Goal: Transaction & Acquisition: Obtain resource

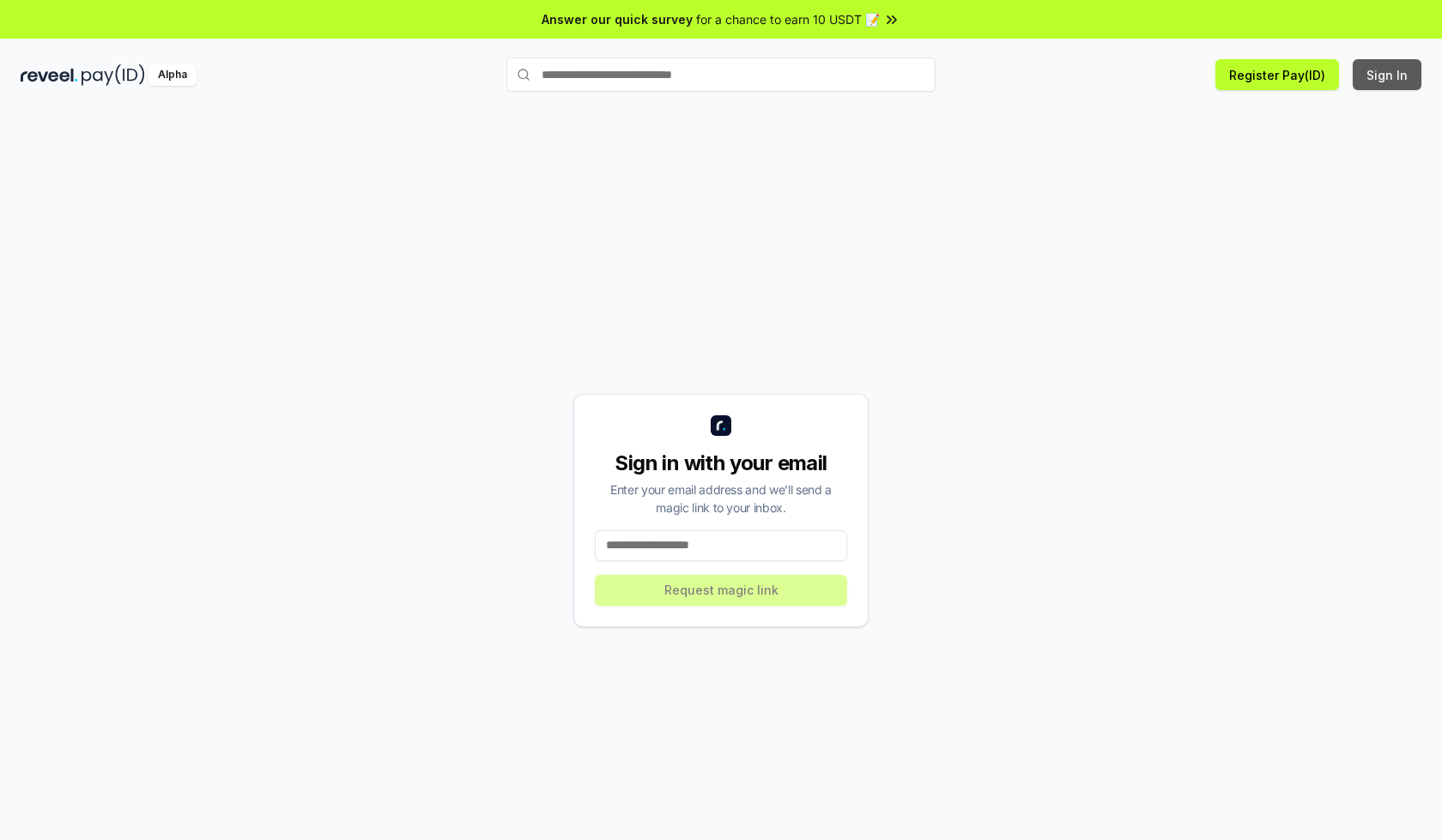
click at [1387, 74] on button "Sign In" at bounding box center [1387, 74] width 69 height 31
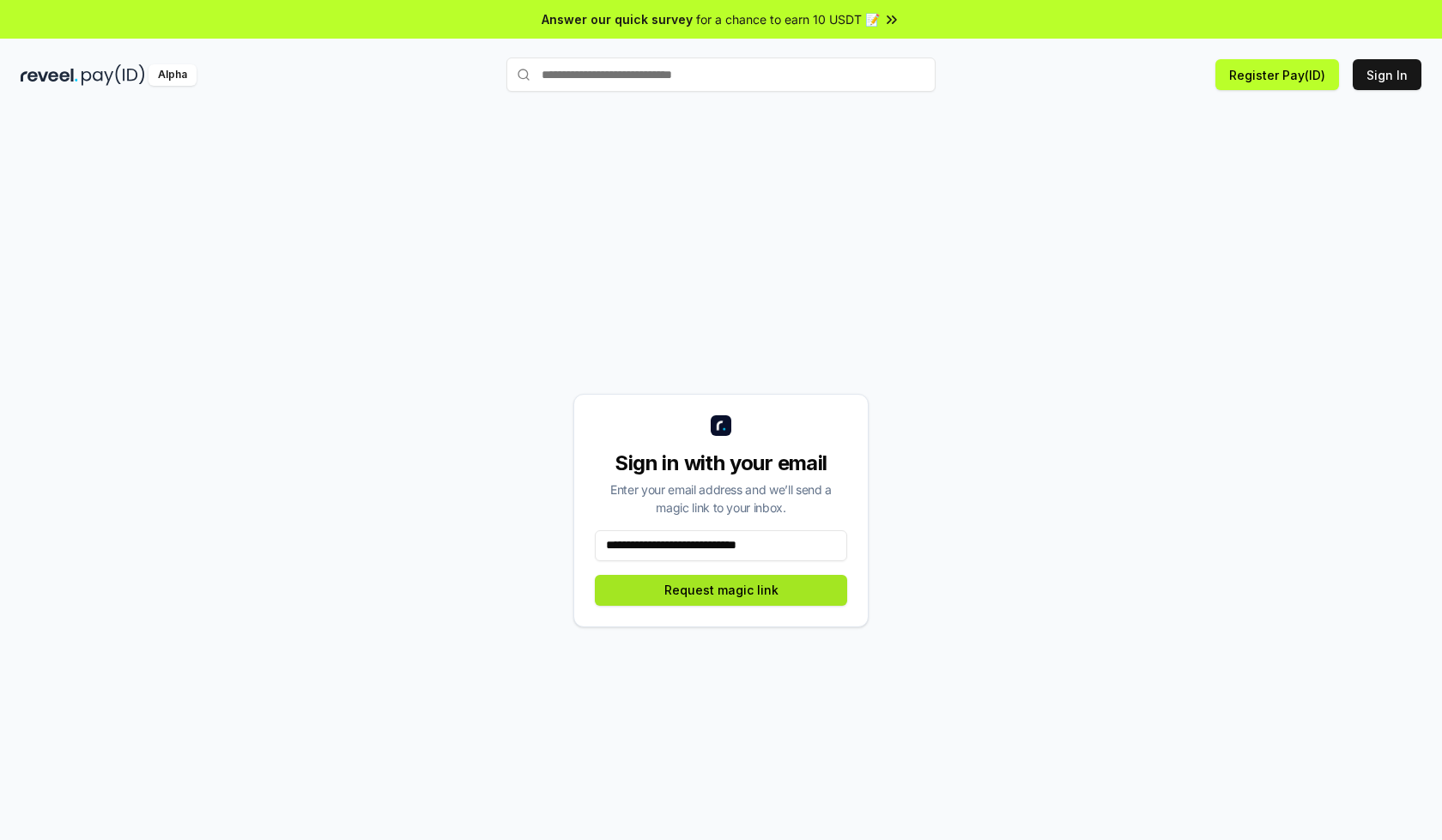
type input "**********"
click at [721, 590] on button "Request magic link" at bounding box center [721, 590] width 252 height 31
